Goal: Task Accomplishment & Management: Use online tool/utility

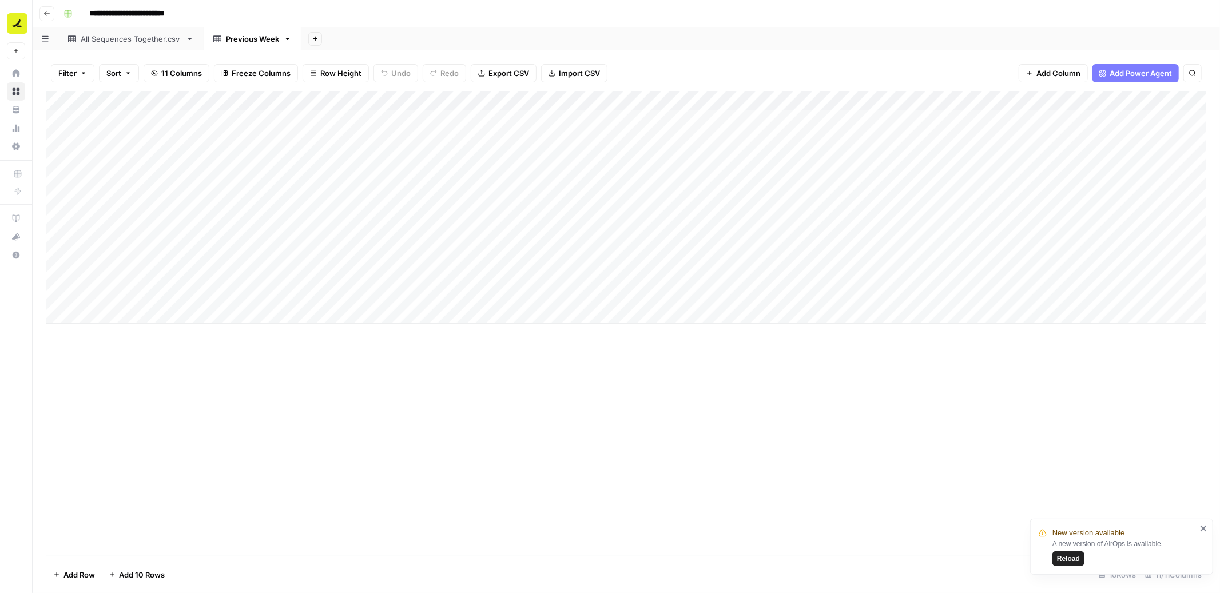
click at [1081, 557] on button "Reload" at bounding box center [1068, 558] width 32 height 15
